Goal: Transaction & Acquisition: Purchase product/service

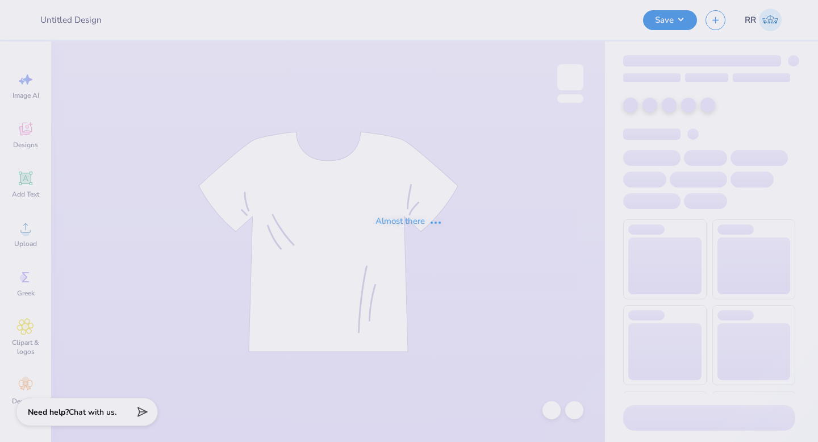
type input "Chi O New Member Shirts"
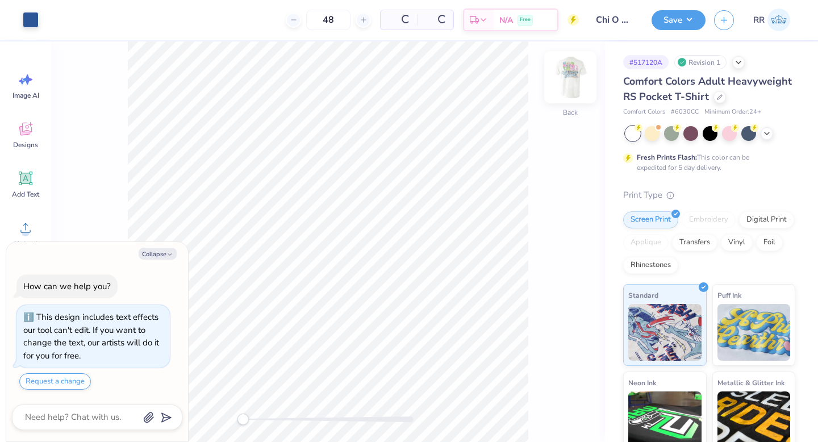
click at [567, 82] on img at bounding box center [570, 77] width 45 height 45
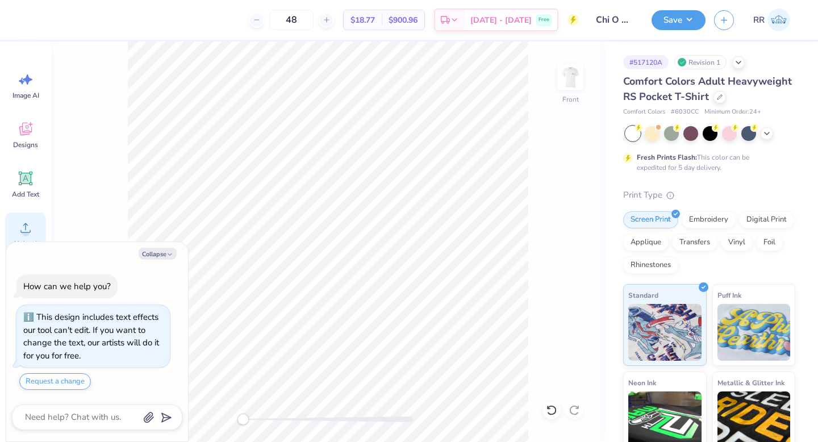
click at [28, 232] on icon at bounding box center [25, 228] width 10 height 10
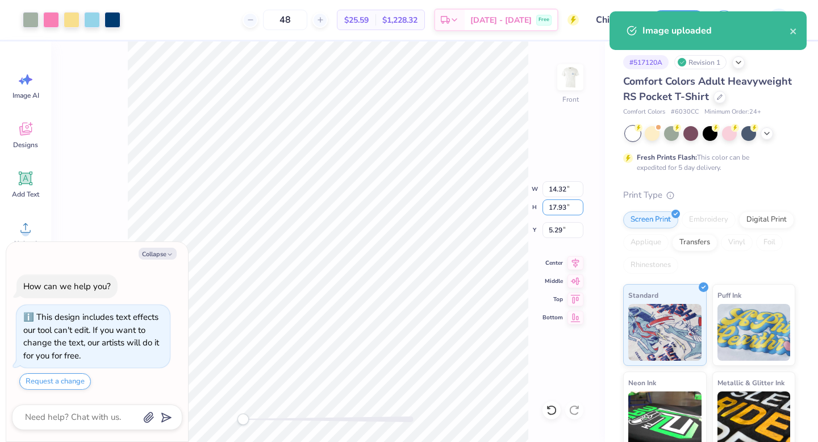
drag, startPoint x: 558, startPoint y: 206, endPoint x: 567, endPoint y: 219, distance: 15.9
click at [558, 206] on input "17.93" at bounding box center [563, 207] width 41 height 16
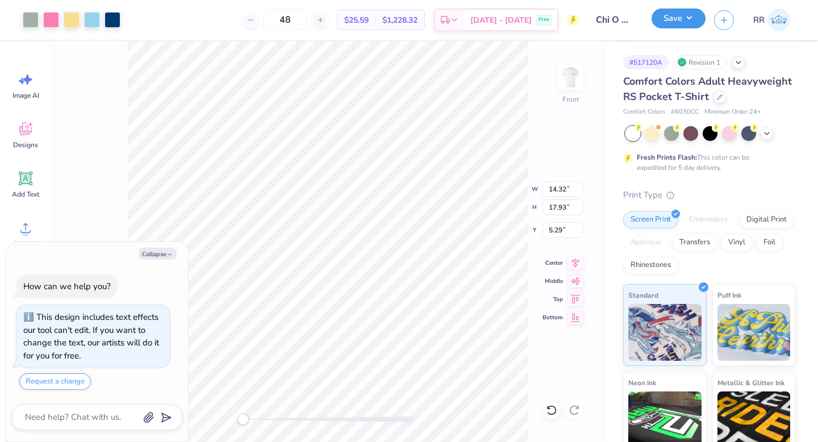
click at [681, 18] on button "Save" at bounding box center [679, 19] width 54 height 20
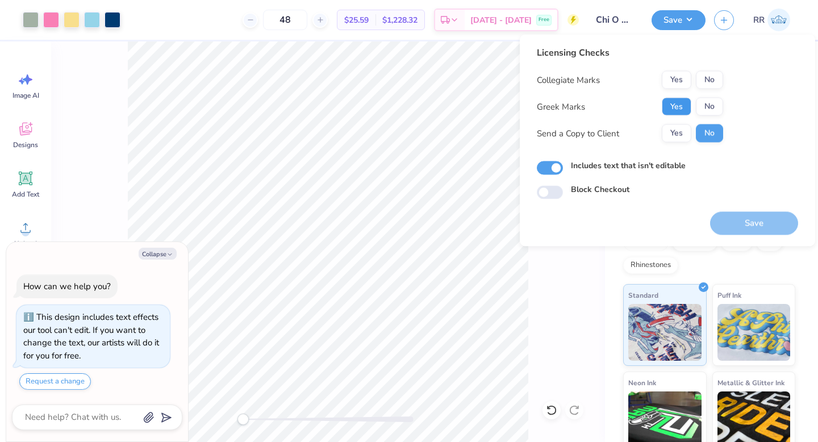
click at [675, 107] on button "Yes" at bounding box center [677, 107] width 30 height 18
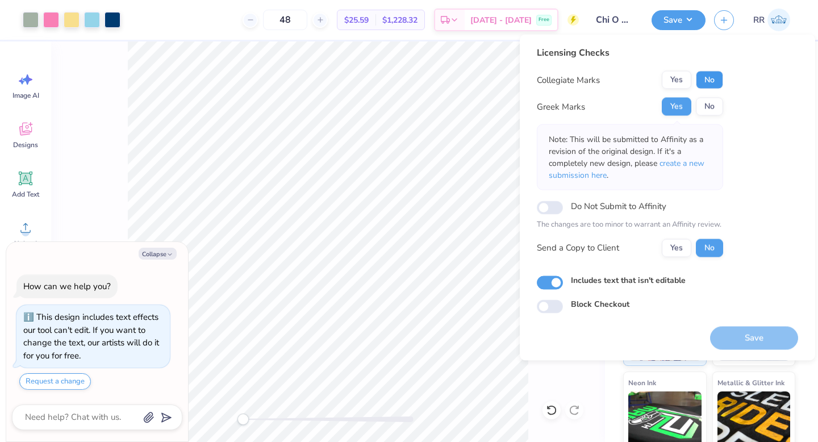
click at [708, 81] on button "No" at bounding box center [709, 80] width 27 height 18
click at [746, 337] on button "Save" at bounding box center [754, 337] width 88 height 23
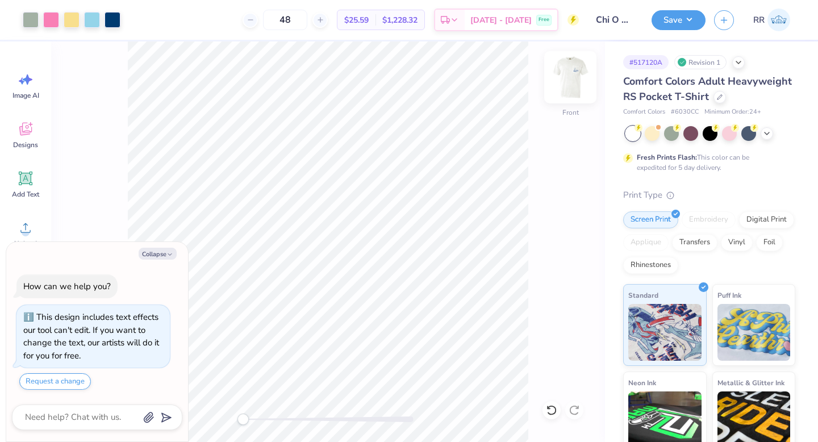
click at [573, 75] on img at bounding box center [570, 77] width 45 height 45
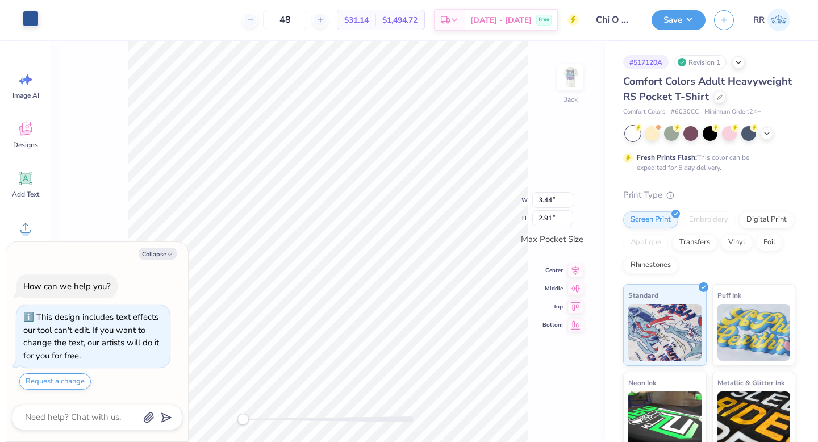
click at [28, 22] on div at bounding box center [31, 19] width 16 height 16
type textarea "x"
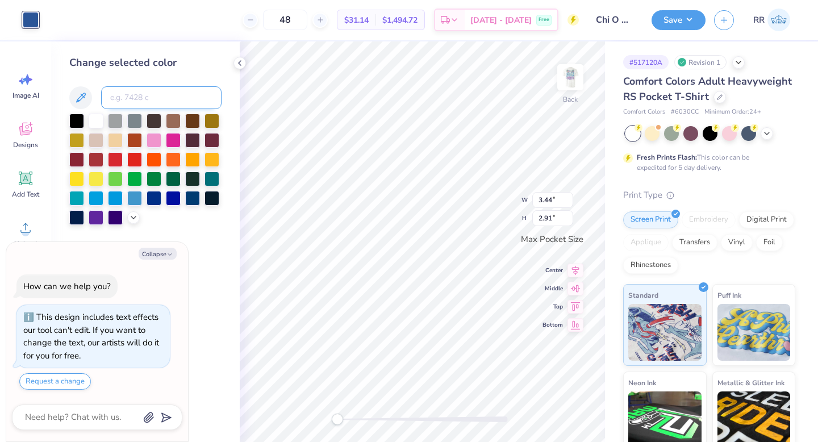
click at [157, 97] on input at bounding box center [161, 97] width 120 height 23
type input "541"
type textarea "x"
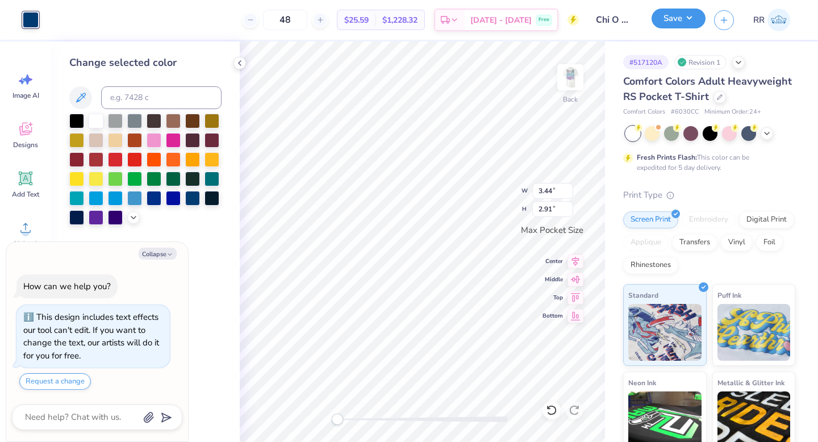
click at [683, 17] on button "Save" at bounding box center [679, 19] width 54 height 20
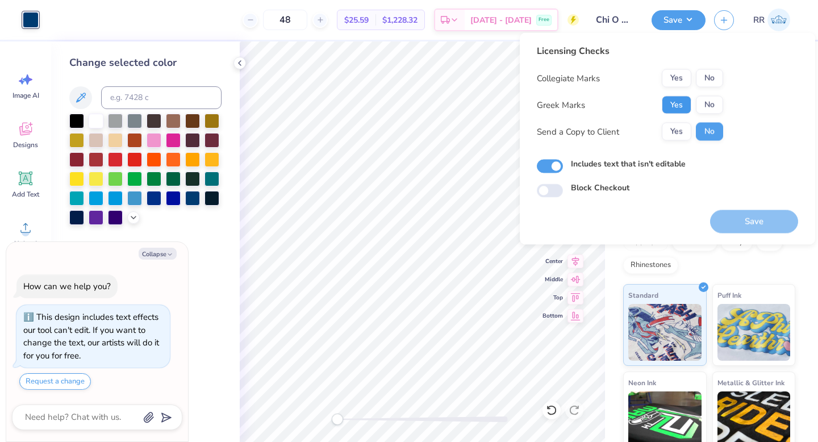
click at [676, 105] on button "Yes" at bounding box center [677, 105] width 30 height 18
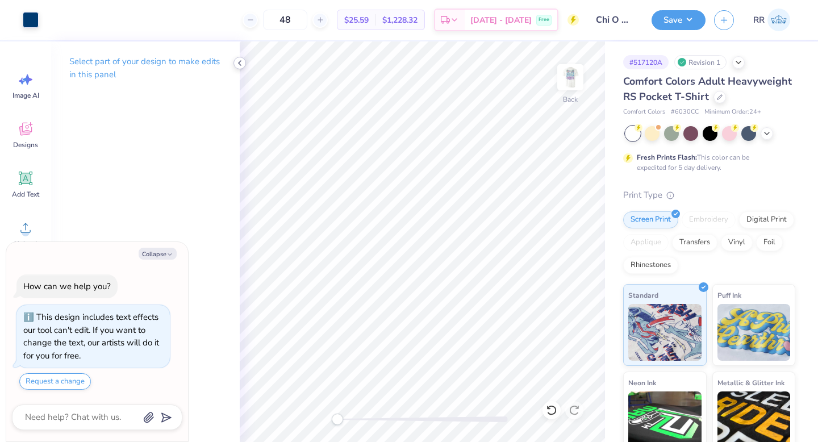
click at [240, 63] on icon at bounding box center [239, 63] width 9 height 9
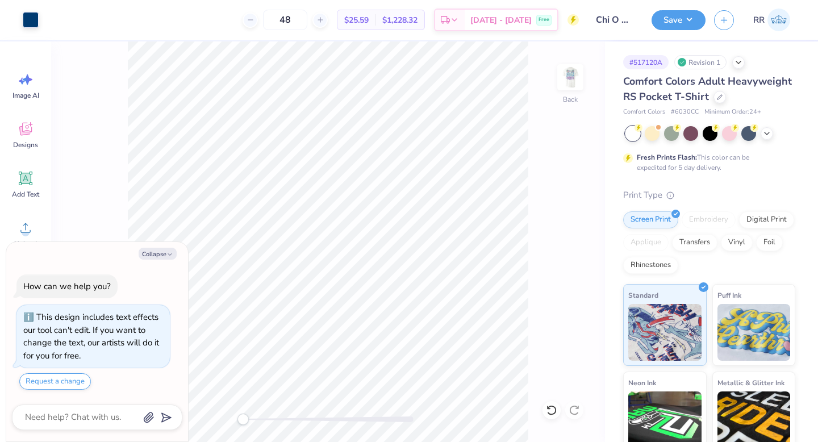
click at [550, 404] on div at bounding box center [552, 410] width 18 height 18
click at [569, 81] on img at bounding box center [570, 77] width 45 height 45
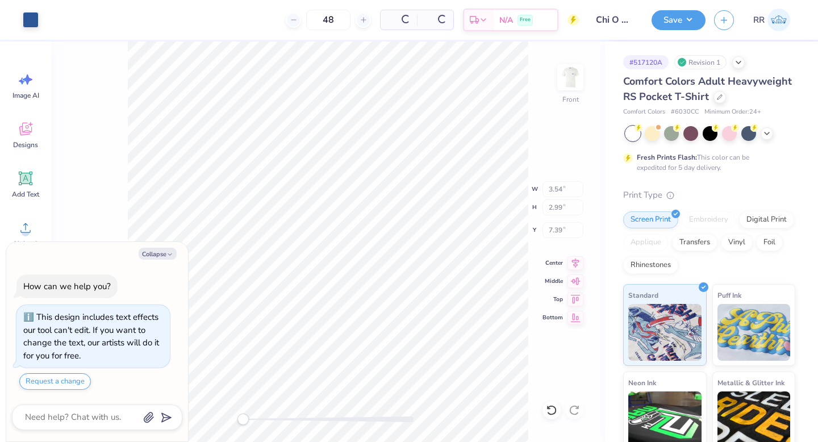
type textarea "x"
type input "3.54"
type input "2.99"
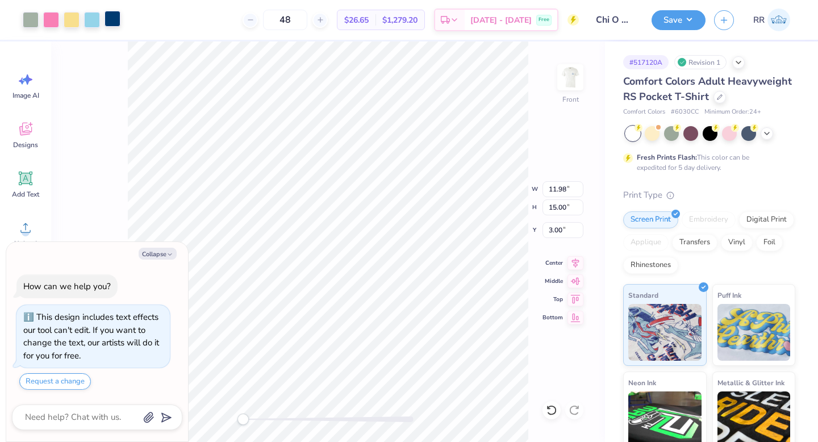
drag, startPoint x: 107, startPoint y: 20, endPoint x: 114, endPoint y: 28, distance: 10.1
click at [107, 20] on div at bounding box center [113, 19] width 16 height 16
type textarea "x"
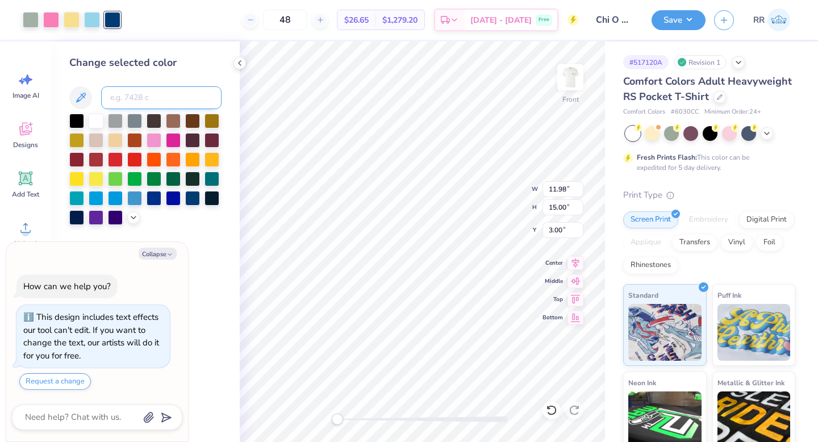
click at [146, 96] on input at bounding box center [161, 97] width 120 height 23
type input "7685"
click at [688, 18] on button "Save" at bounding box center [679, 19] width 54 height 20
type textarea "x"
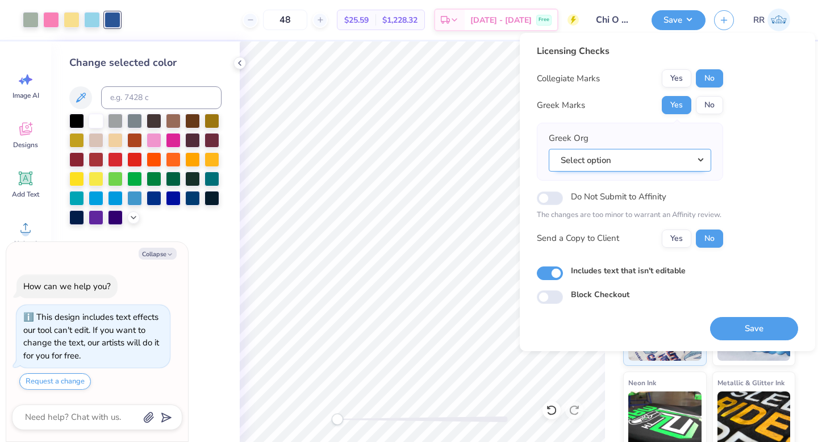
click at [704, 162] on button "Select option" at bounding box center [630, 160] width 163 height 23
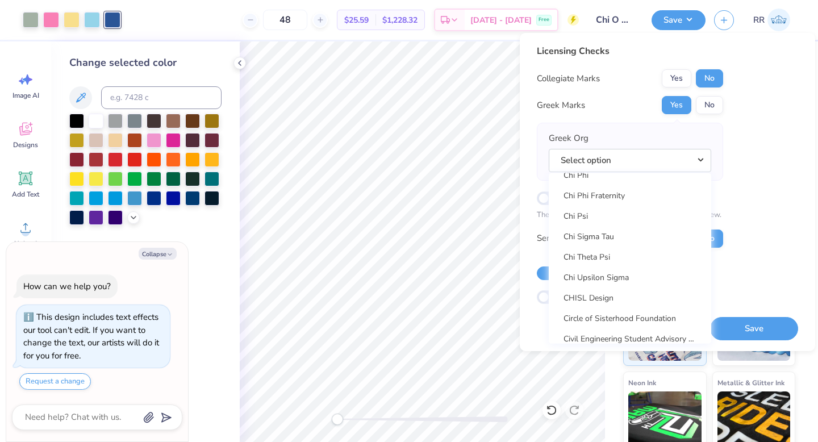
scroll to position [2113, 0]
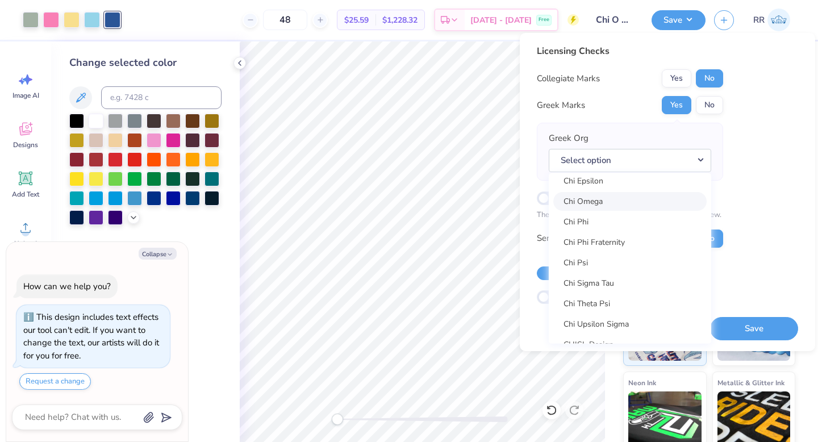
click at [610, 200] on link "Chi Omega" at bounding box center [630, 201] width 153 height 19
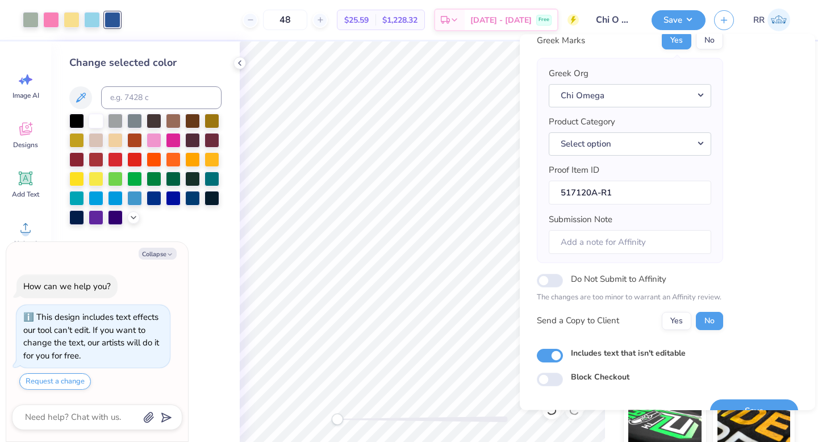
scroll to position [89, 0]
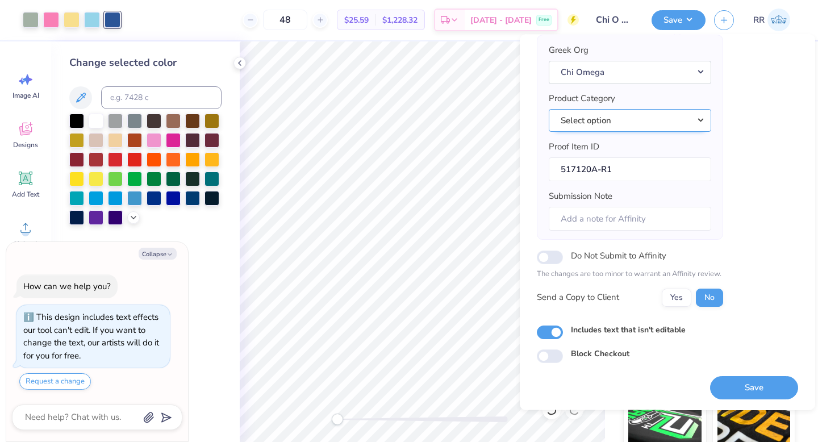
drag, startPoint x: 676, startPoint y: 119, endPoint x: 692, endPoint y: 131, distance: 20.2
click at [676, 119] on button "Select option" at bounding box center [630, 120] width 163 height 23
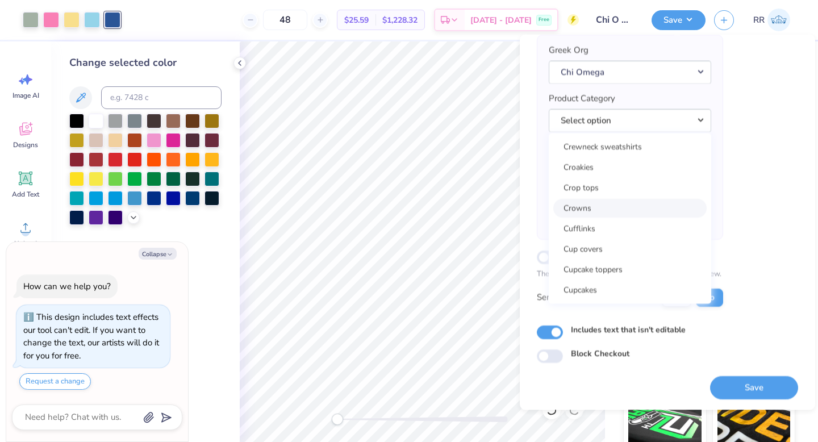
scroll to position [5094, 0]
click at [612, 148] on link "Crewneck sweatshirts" at bounding box center [630, 148] width 153 height 19
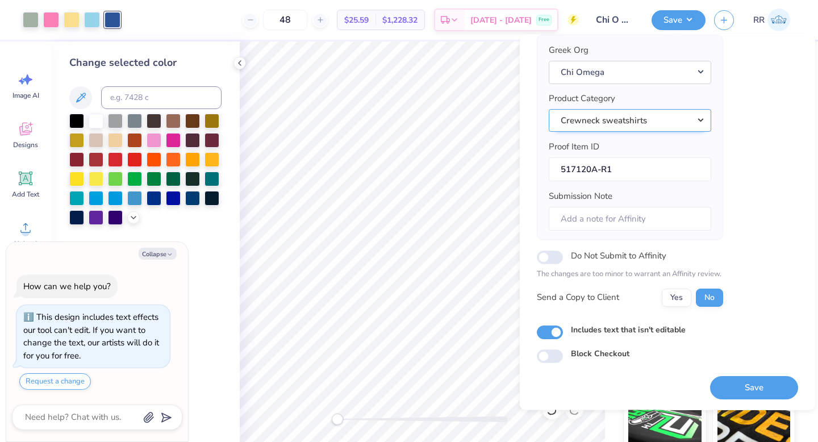
click at [664, 117] on button "Crewneck sweatshirts" at bounding box center [630, 120] width 163 height 23
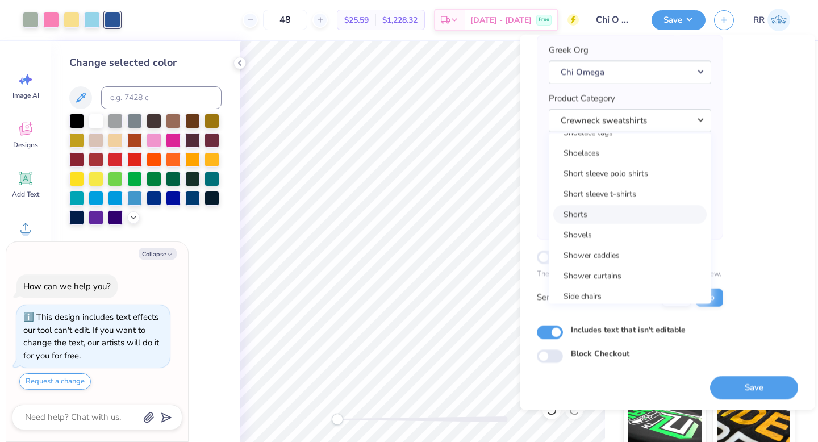
scroll to position [16446, 0]
drag, startPoint x: 644, startPoint y: 189, endPoint x: 654, endPoint y: 196, distance: 12.0
click at [644, 189] on link "Short sleeve t-shirts" at bounding box center [630, 193] width 153 height 19
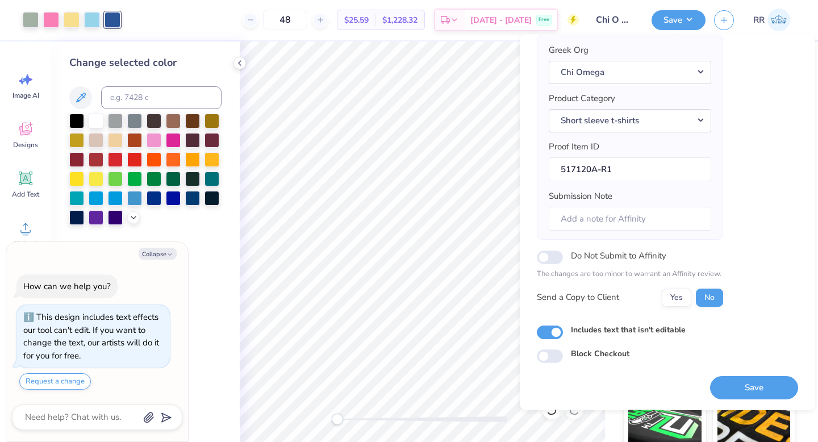
drag, startPoint x: 716, startPoint y: 382, endPoint x: 718, endPoint y: 390, distance: 7.6
click at [717, 385] on button "Save" at bounding box center [754, 387] width 88 height 23
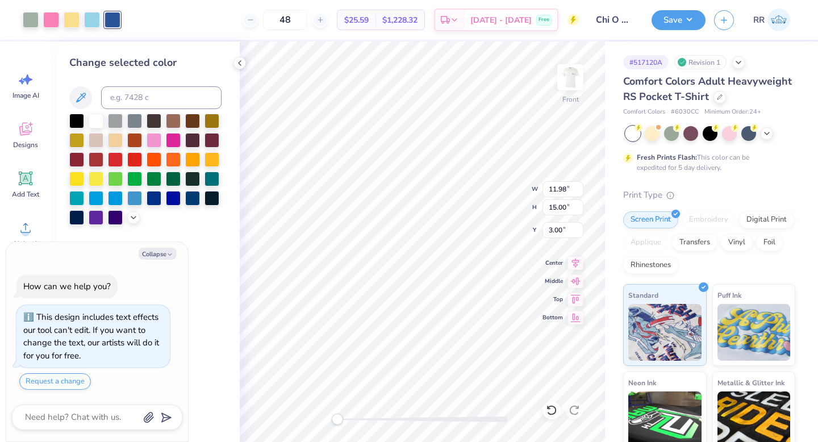
type textarea "x"
